Goal: Task Accomplishment & Management: Use online tool/utility

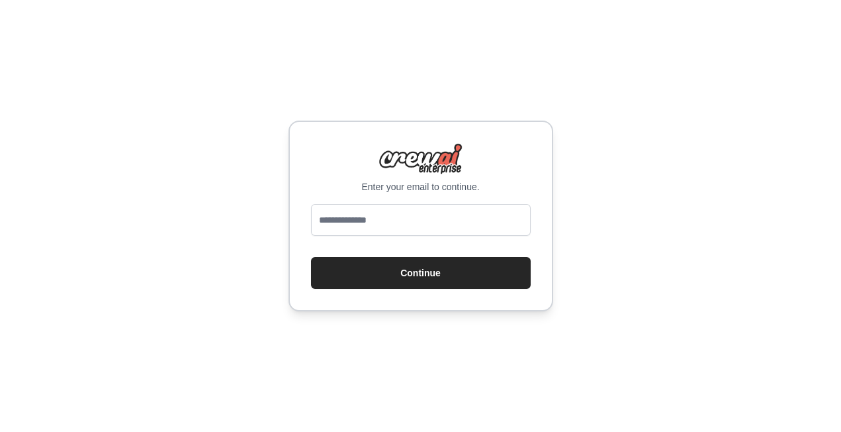
type input "**********"
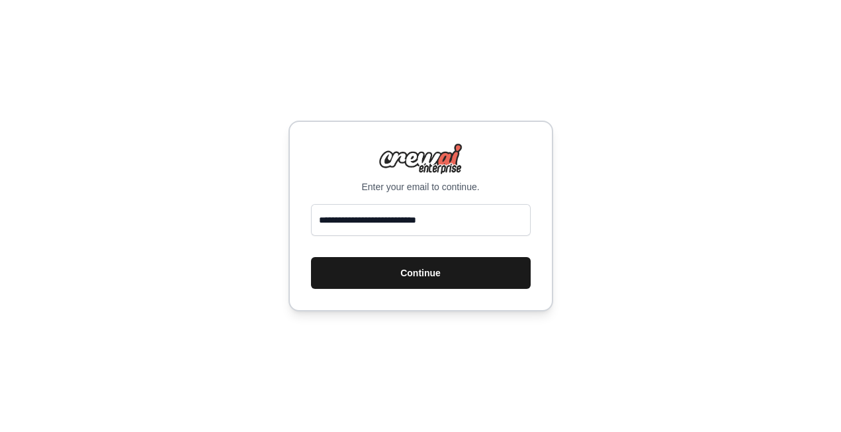
click at [406, 268] on button "Continue" at bounding box center [421, 273] width 220 height 32
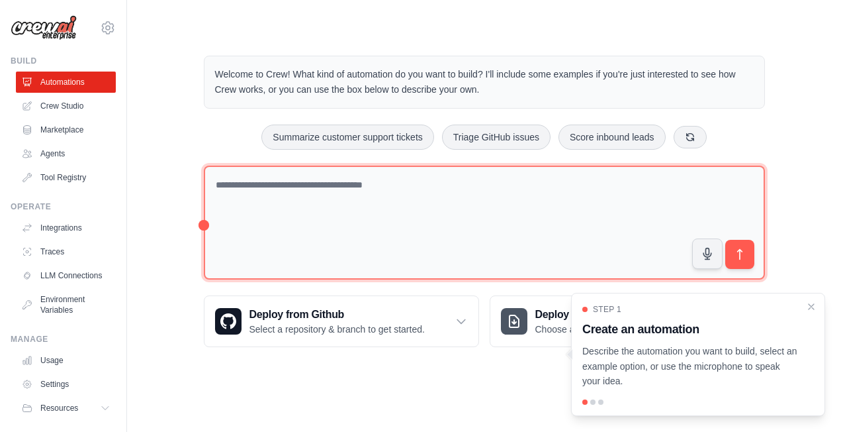
click at [290, 183] on textarea at bounding box center [484, 223] width 561 height 115
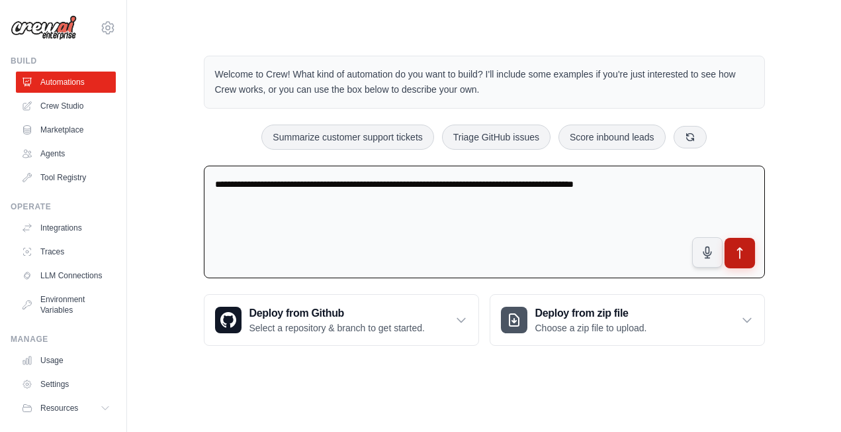
type textarea "**********"
click at [748, 248] on button "submit" at bounding box center [739, 253] width 30 height 30
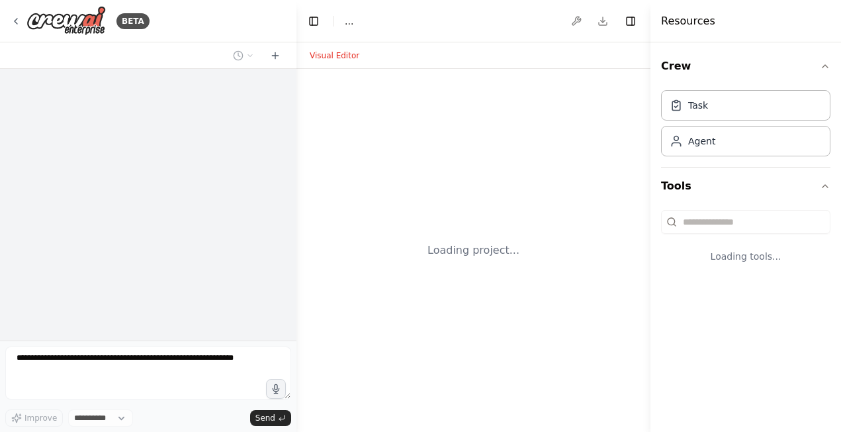
select select "****"
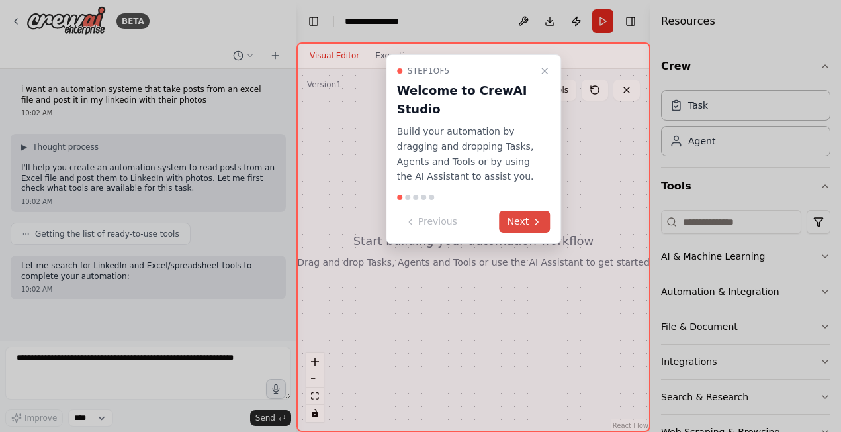
scroll to position [36, 0]
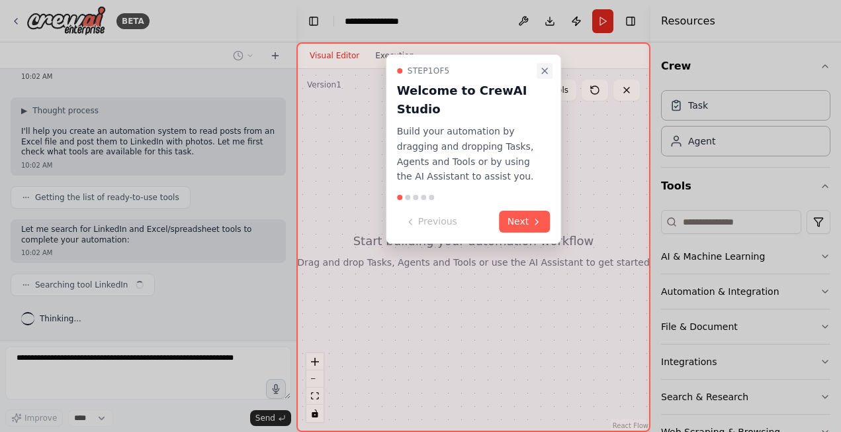
click at [544, 64] on button "Close walkthrough" at bounding box center [545, 71] width 16 height 16
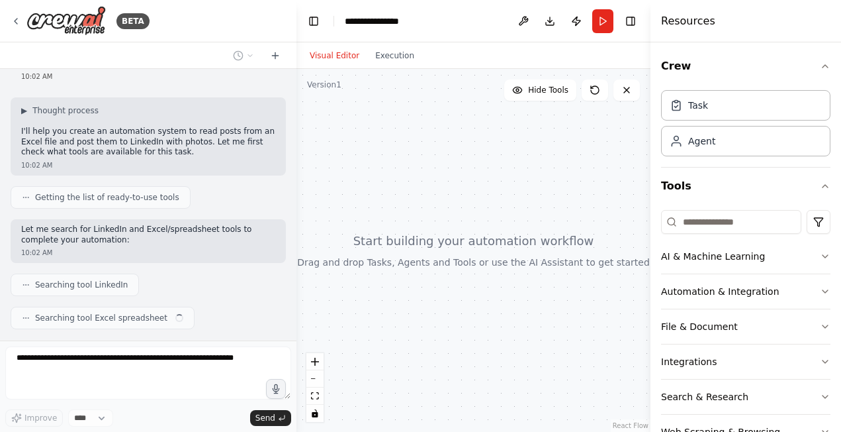
scroll to position [70, 0]
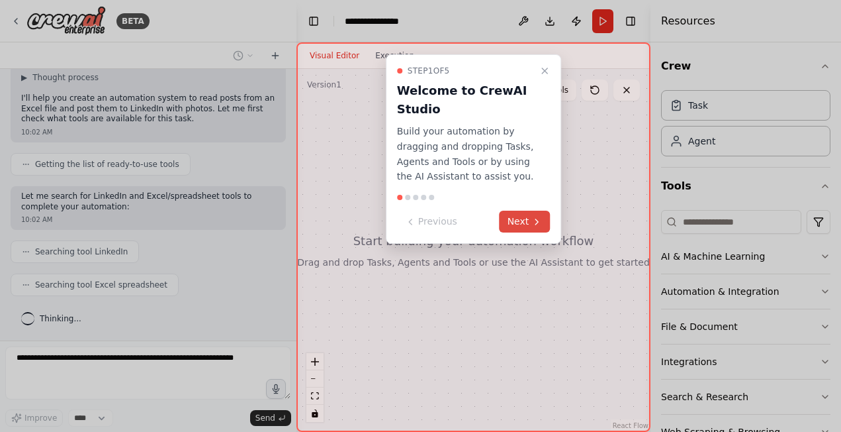
click at [526, 220] on button "Next" at bounding box center [525, 222] width 51 height 22
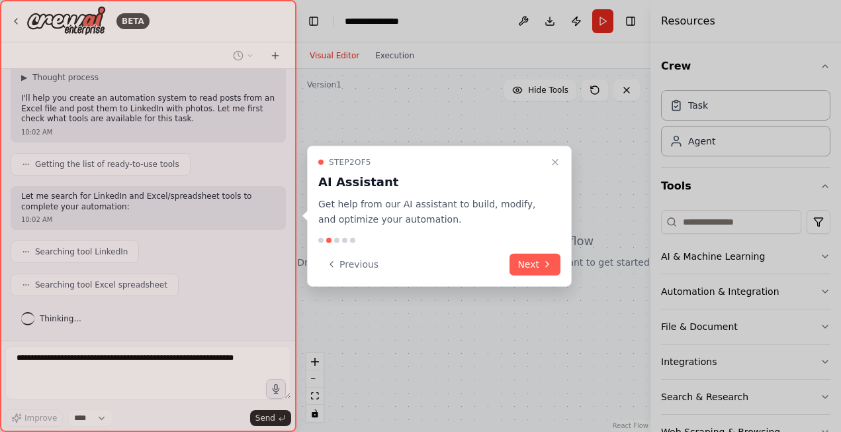
click at [530, 252] on div "Step 2 of 5 AI Assistant Get help from our AI assistant to build, modify, and o…" at bounding box center [439, 216] width 265 height 141
click at [532, 262] on button "Next" at bounding box center [535, 264] width 51 height 22
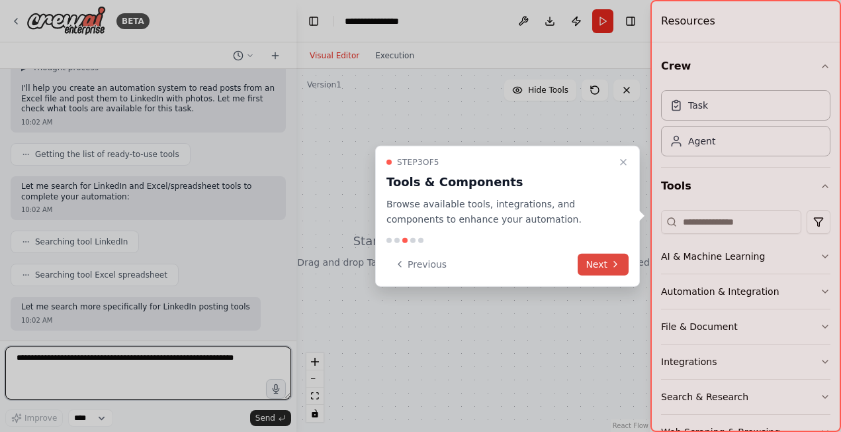
scroll to position [89, 0]
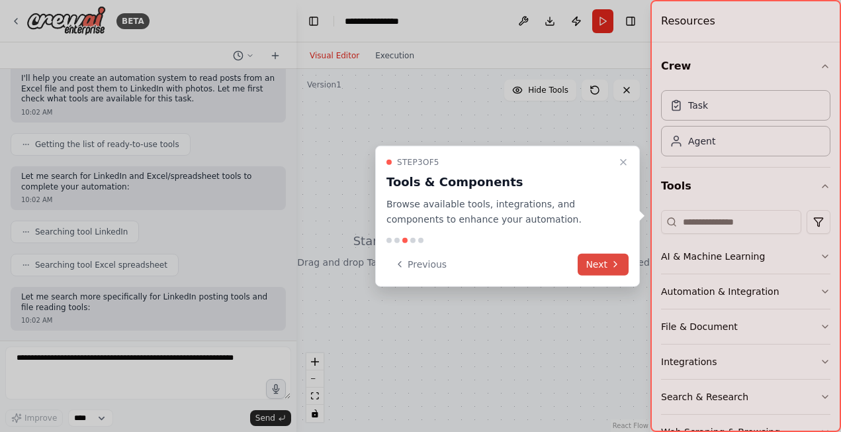
click at [617, 269] on icon at bounding box center [615, 264] width 11 height 11
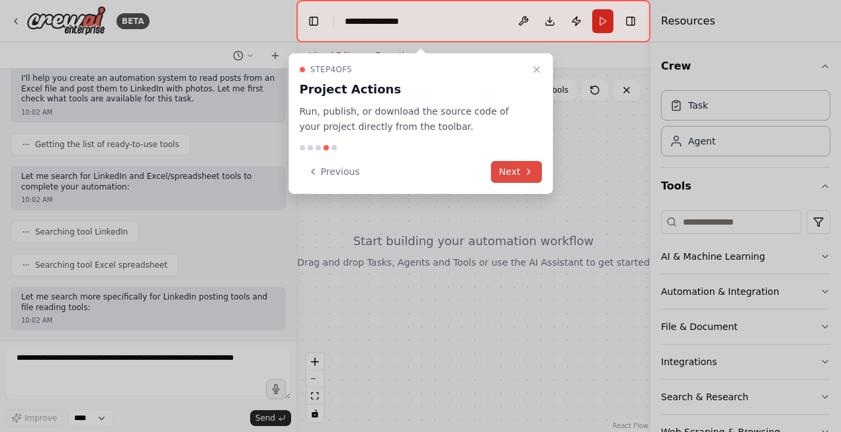
click at [516, 172] on button "Next" at bounding box center [516, 172] width 51 height 22
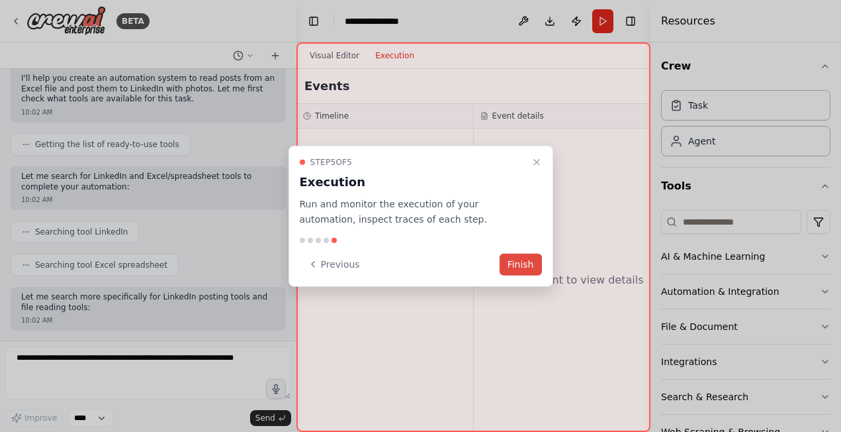
click at [510, 261] on button "Finish" at bounding box center [521, 264] width 42 height 22
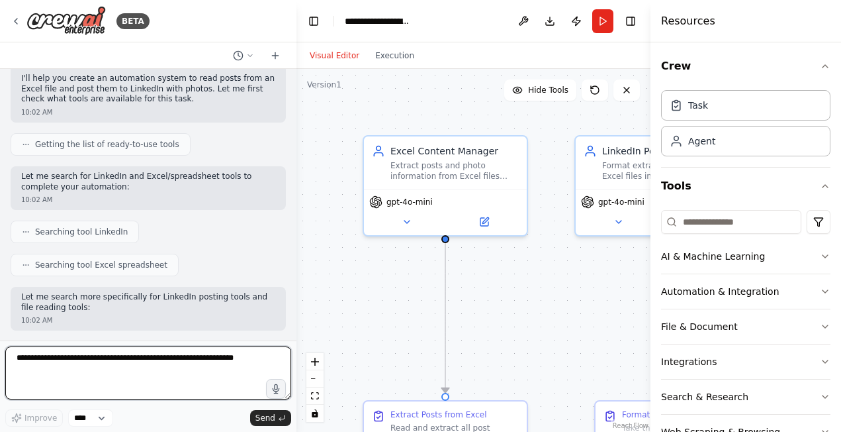
scroll to position [1510, 0]
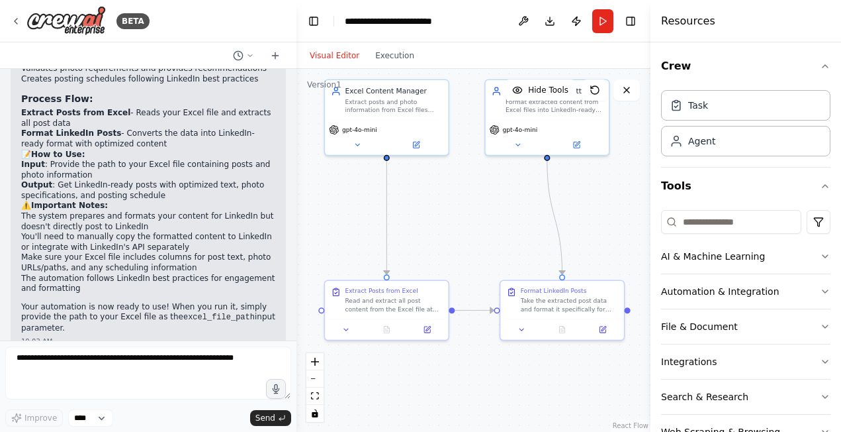
drag, startPoint x: 586, startPoint y: 311, endPoint x: 493, endPoint y: 213, distance: 135.3
click at [493, 213] on div ".deletable-edge-delete-btn { width: 20px; height: 20px; border: 0px solid #ffff…" at bounding box center [474, 250] width 354 height 363
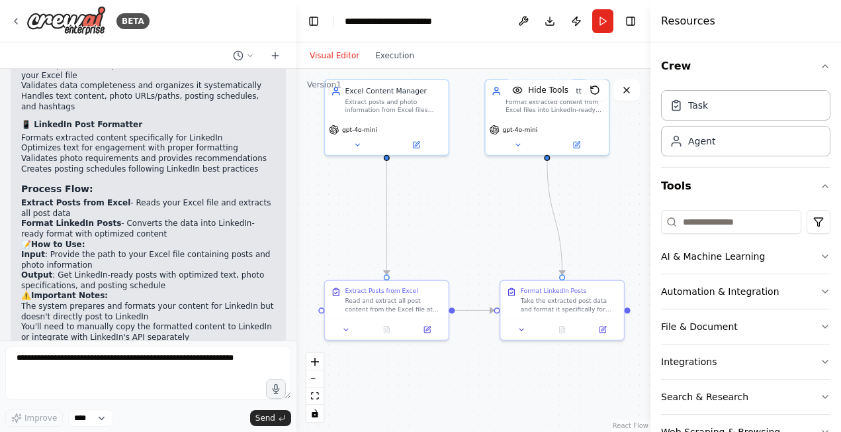
scroll to position [1444, 0]
